Goal: Register for event/course

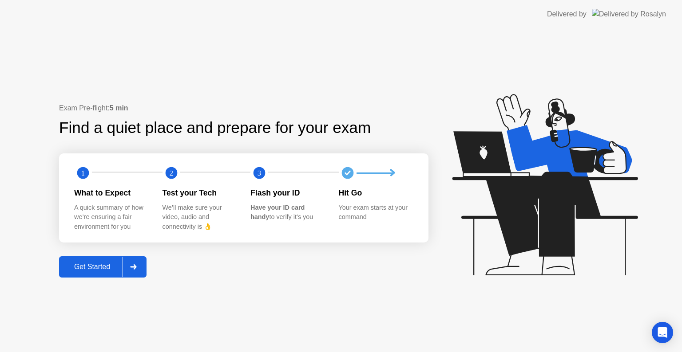
click at [119, 270] on div "Get Started" at bounding box center [92, 267] width 61 height 8
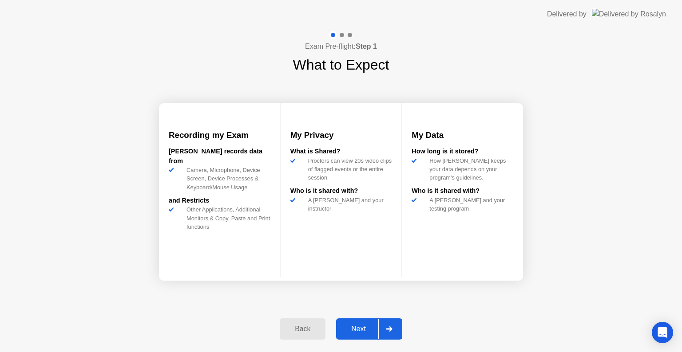
click at [369, 329] on div "Next" at bounding box center [358, 329] width 39 height 8
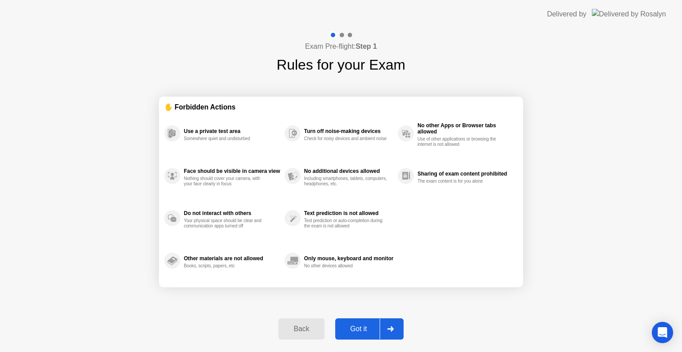
click at [398, 334] on div at bounding box center [389, 329] width 21 height 20
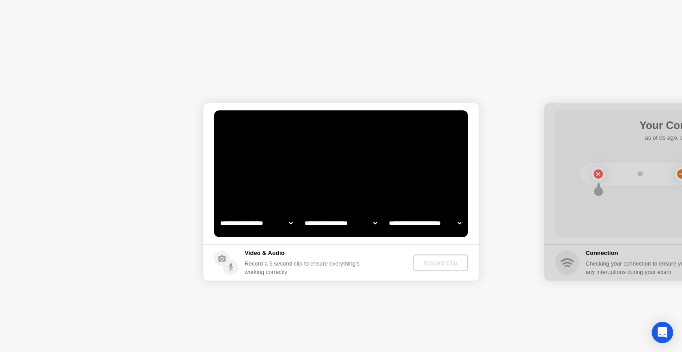
select select "**********"
select select "*******"
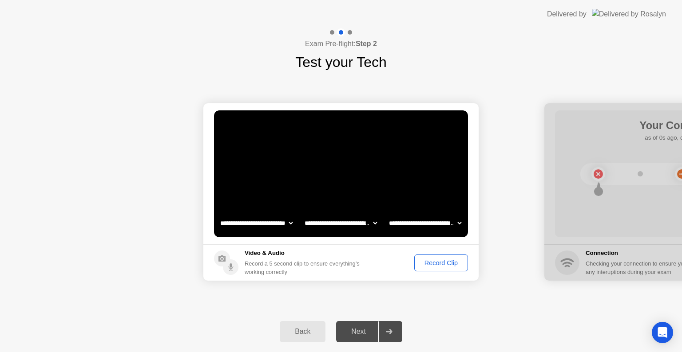
click at [434, 263] on div "Record Clip" at bounding box center [440, 263] width 47 height 7
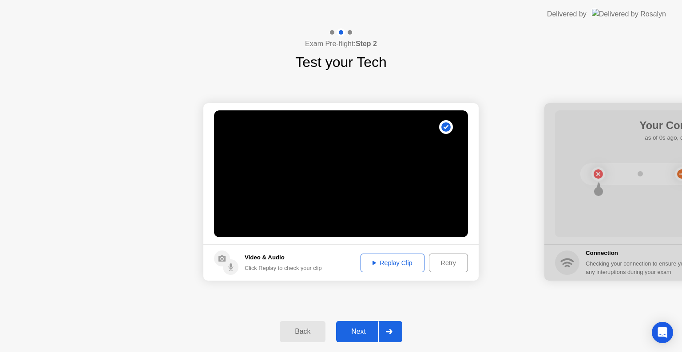
click at [404, 260] on div "Replay Clip" at bounding box center [392, 263] width 58 height 7
click at [380, 334] on div at bounding box center [388, 332] width 21 height 20
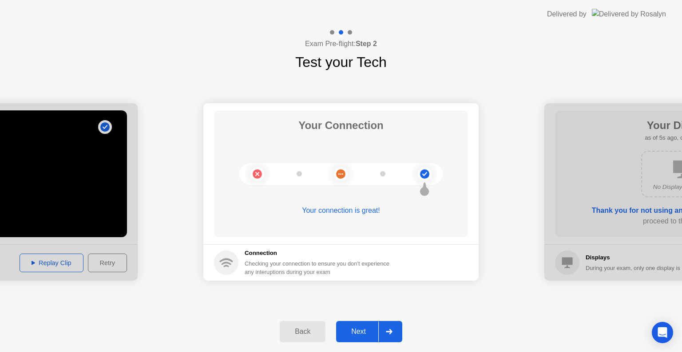
click at [380, 334] on div at bounding box center [388, 332] width 21 height 20
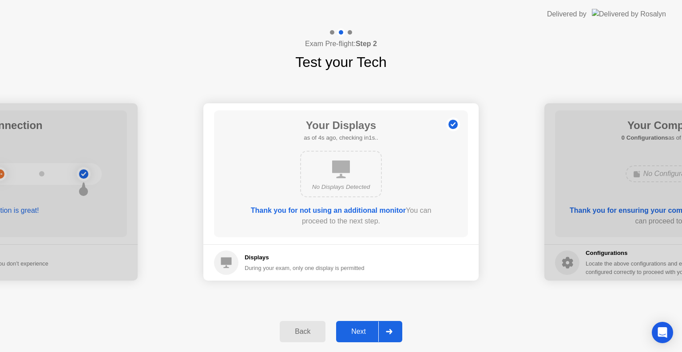
click at [380, 334] on div at bounding box center [388, 332] width 21 height 20
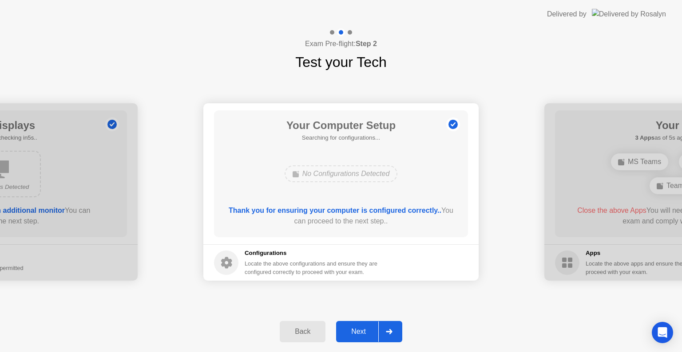
click at [380, 334] on div at bounding box center [388, 332] width 21 height 20
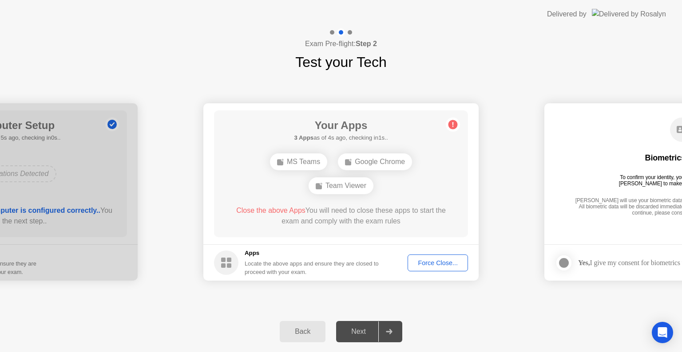
click at [450, 260] on div "Force Close..." at bounding box center [437, 263] width 54 height 7
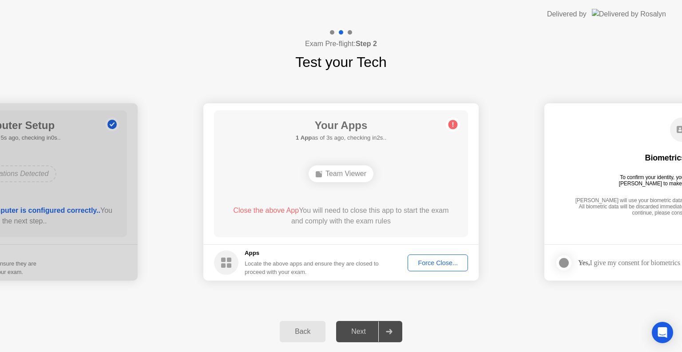
click at [339, 176] on div "Team Viewer" at bounding box center [340, 174] width 65 height 17
click at [428, 264] on div "Force Close..." at bounding box center [437, 263] width 54 height 7
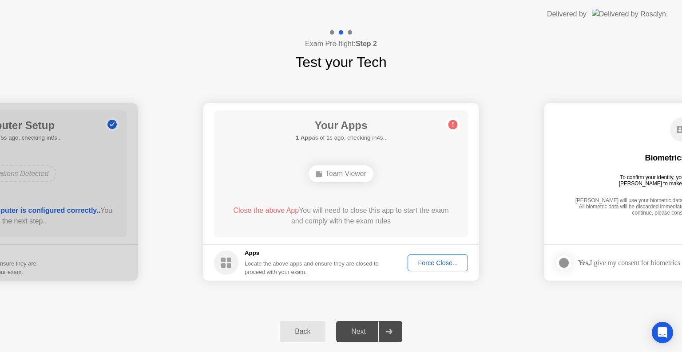
click at [435, 272] on footer "Apps Locate the above apps and ensure they are closed to proceed with your exam…" at bounding box center [340, 263] width 275 height 36
click at [434, 265] on div "Force Close..." at bounding box center [437, 263] width 54 height 7
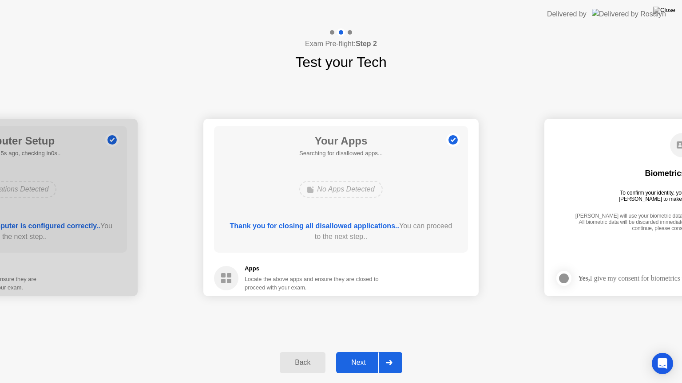
click at [383, 352] on div at bounding box center [388, 363] width 21 height 20
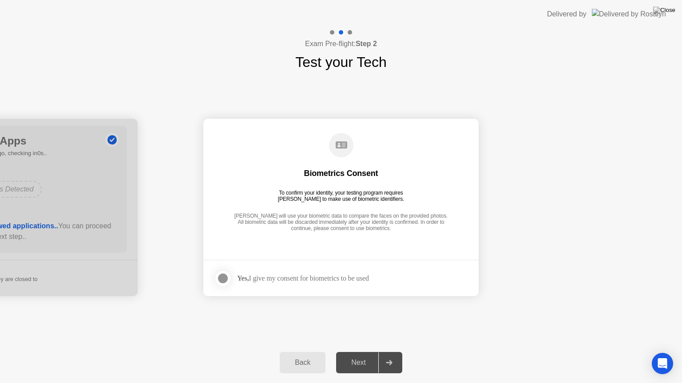
click at [226, 280] on div at bounding box center [222, 278] width 11 height 11
click at [386, 352] on div at bounding box center [388, 363] width 21 height 20
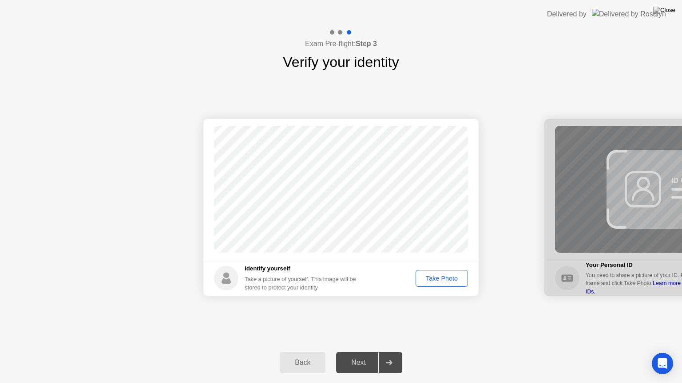
click at [447, 277] on div "Take Photo" at bounding box center [441, 278] width 46 height 7
click at [395, 352] on div at bounding box center [388, 363] width 21 height 20
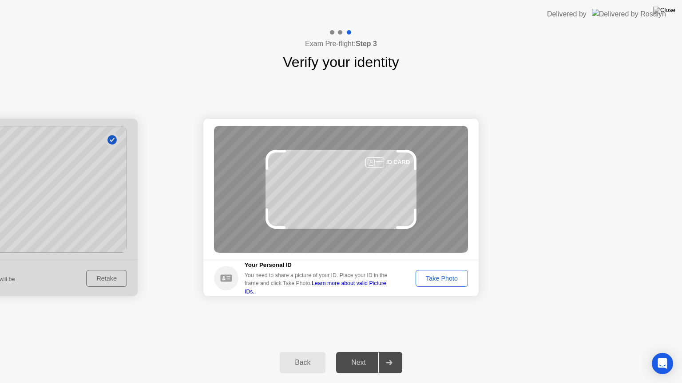
click at [430, 275] on div "Take Photo" at bounding box center [441, 278] width 46 height 7
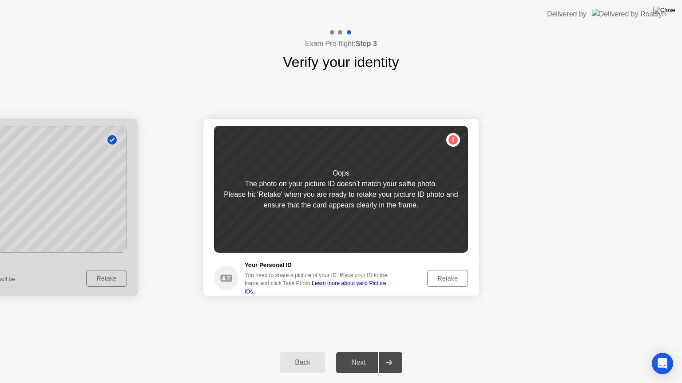
click at [430, 275] on div "Retake" at bounding box center [447, 278] width 35 height 7
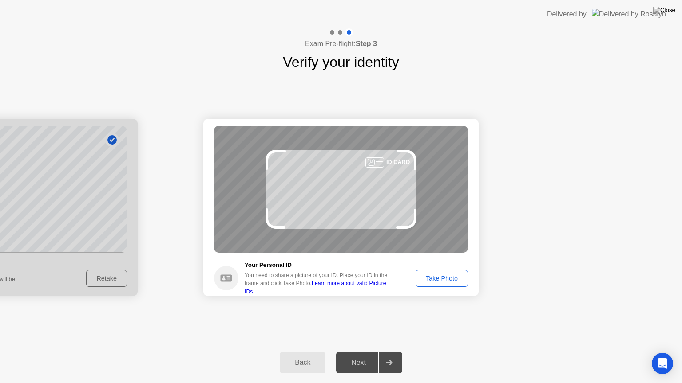
click at [430, 275] on div "Take Photo" at bounding box center [441, 278] width 46 height 7
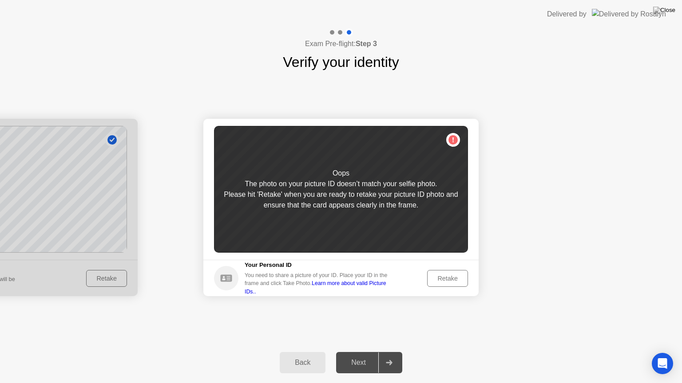
click at [115, 284] on div at bounding box center [-1, 208] width 275 height 178
click at [296, 352] on div "Back" at bounding box center [302, 363] width 40 height 8
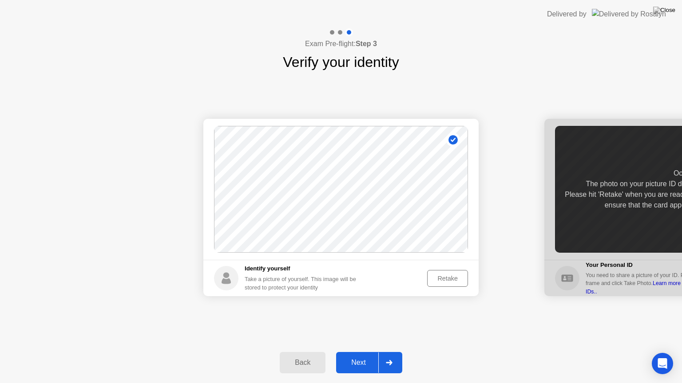
click at [454, 278] on div "Retake" at bounding box center [447, 278] width 35 height 7
click at [454, 278] on div "Take Photo" at bounding box center [441, 278] width 46 height 7
click at [390, 352] on div at bounding box center [388, 363] width 21 height 20
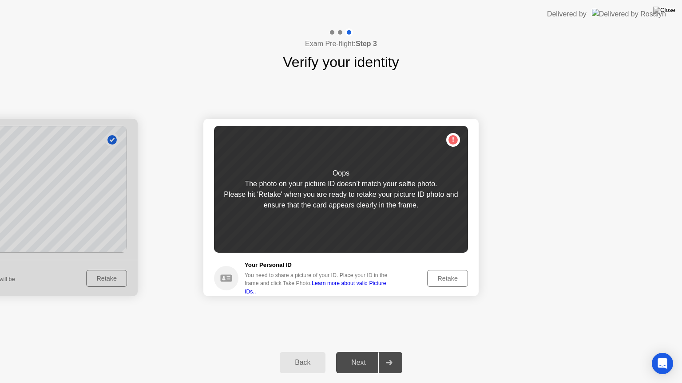
click at [445, 275] on div "Retake" at bounding box center [447, 278] width 35 height 7
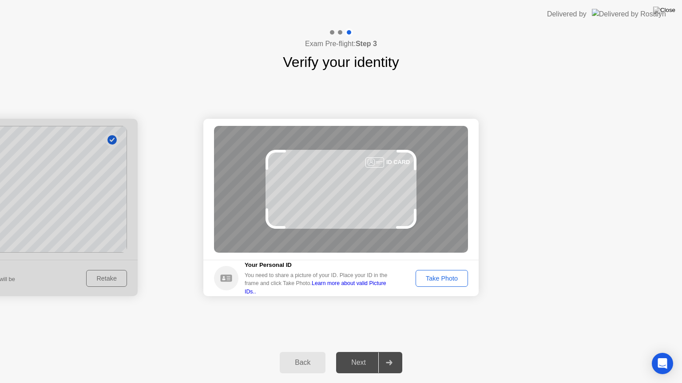
click at [445, 275] on div "Take Photo" at bounding box center [441, 278] width 46 height 7
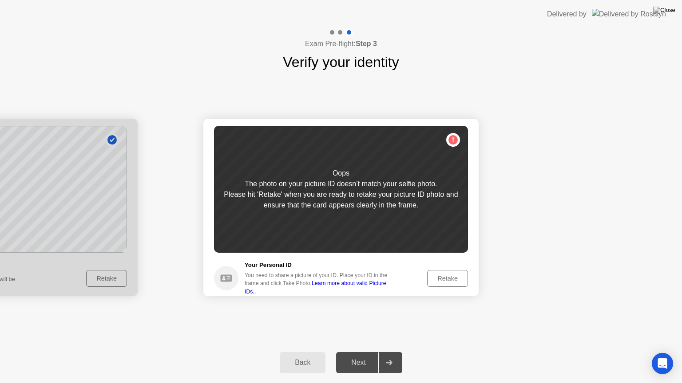
click at [452, 138] on div "Oops The photo on your picture ID doesn’t match your selfie photo. Please hit '…" at bounding box center [341, 189] width 254 height 127
click at [438, 283] on button "Retake" at bounding box center [447, 278] width 41 height 17
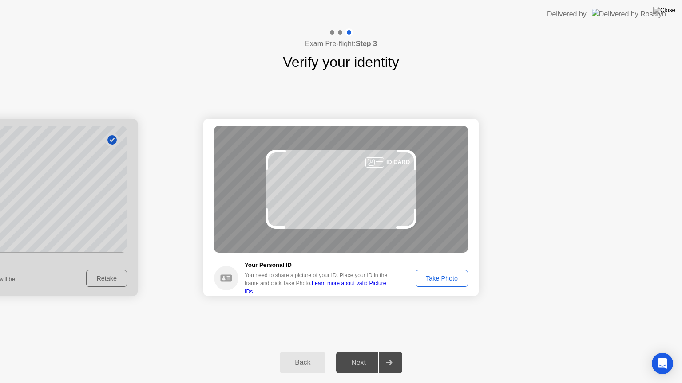
click at [438, 283] on button "Take Photo" at bounding box center [441, 278] width 52 height 17
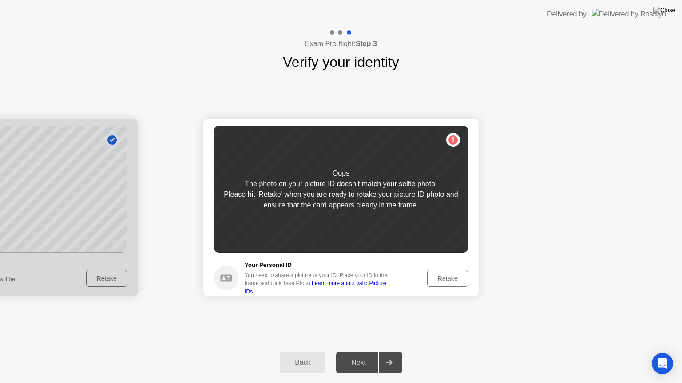
click at [438, 283] on button "Retake" at bounding box center [447, 278] width 41 height 17
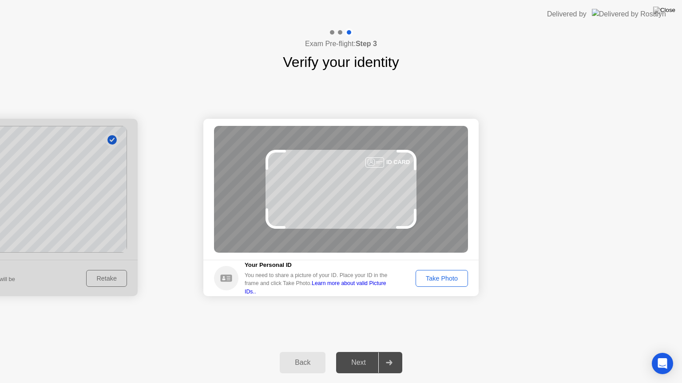
click at [438, 283] on button "Take Photo" at bounding box center [441, 278] width 52 height 17
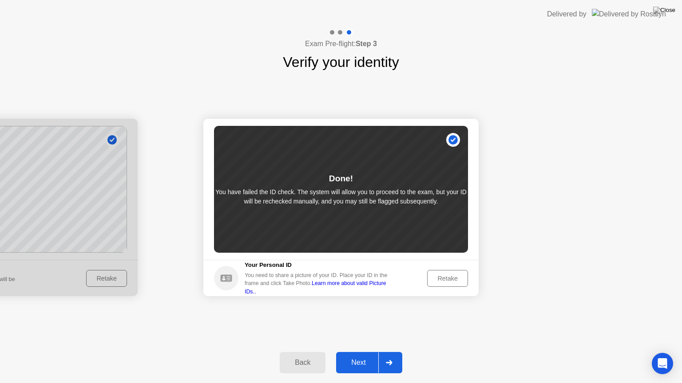
click at [394, 352] on div at bounding box center [388, 363] width 21 height 20
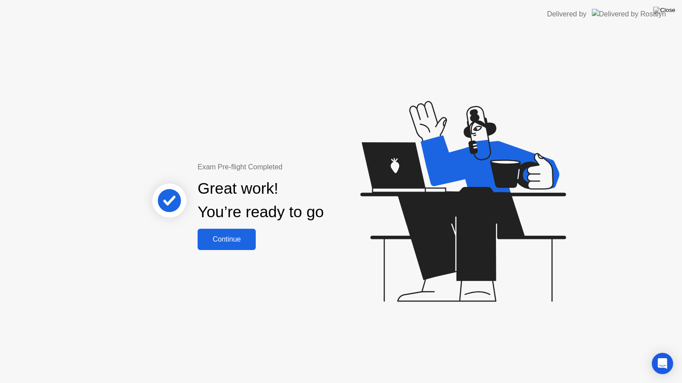
click at [251, 236] on div "Continue" at bounding box center [226, 240] width 53 height 8
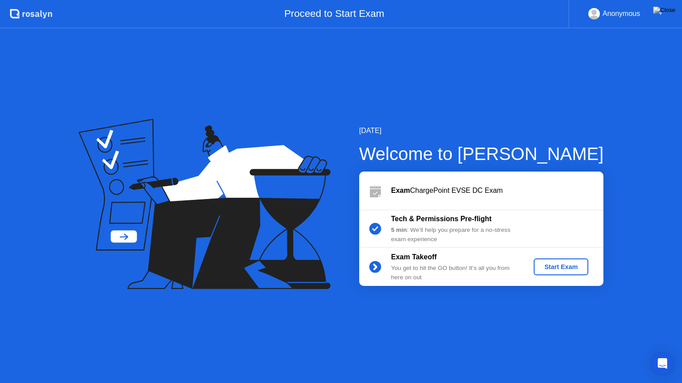
click at [564, 264] on div "Start Exam" at bounding box center [560, 267] width 47 height 7
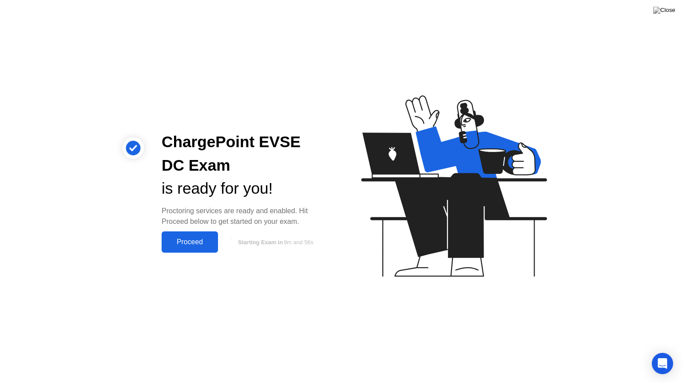
click at [199, 242] on div "Proceed" at bounding box center [189, 242] width 51 height 8
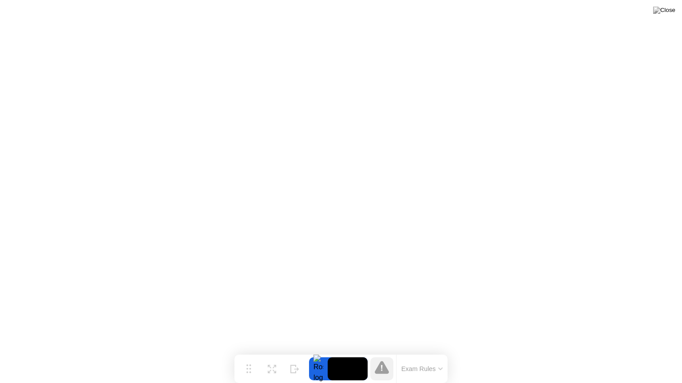
click at [413, 352] on button "Exam Rules" at bounding box center [421, 369] width 47 height 8
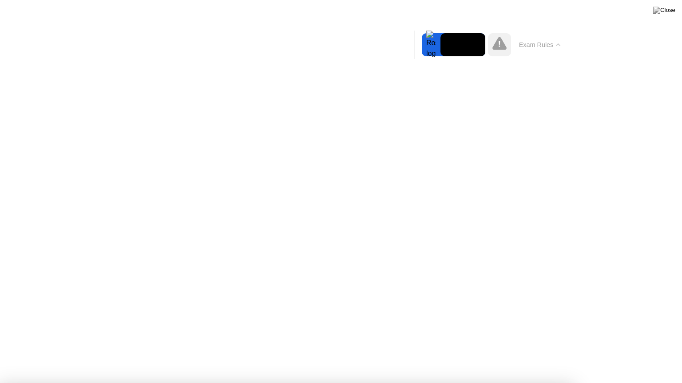
click at [499, 52] on div at bounding box center [499, 44] width 23 height 23
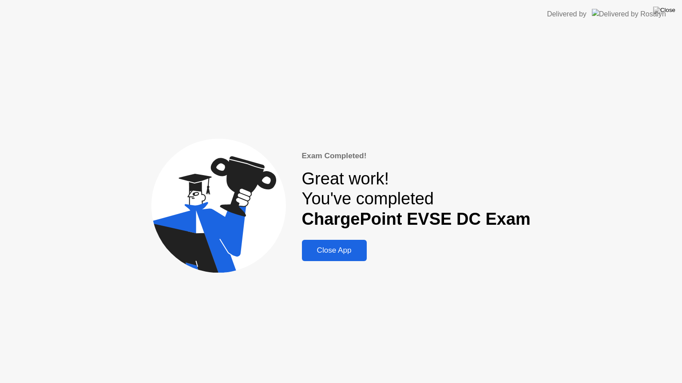
click at [351, 255] on div "Close App" at bounding box center [333, 250] width 59 height 9
